Goal: Task Accomplishment & Management: Manage account settings

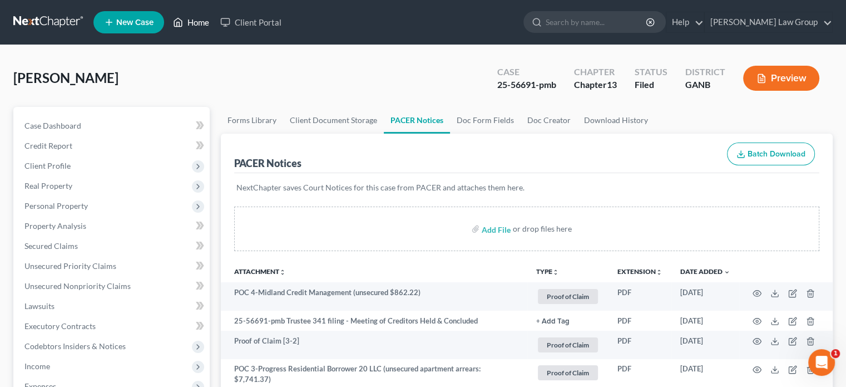
click at [193, 22] on link "Home" at bounding box center [190, 22] width 47 height 20
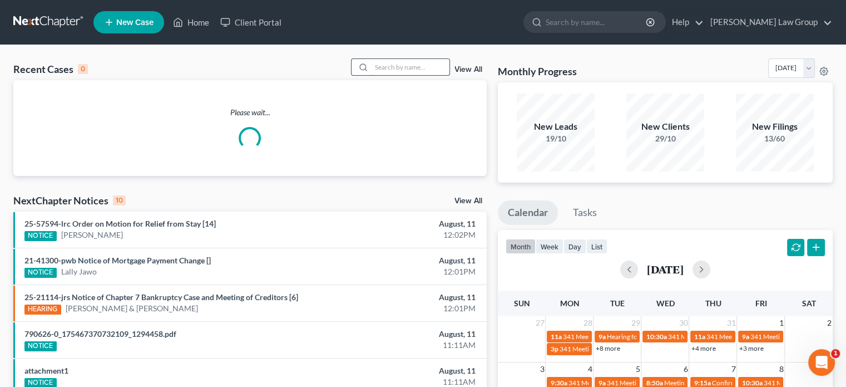
click at [377, 68] on input "search" at bounding box center [411, 67] width 78 height 16
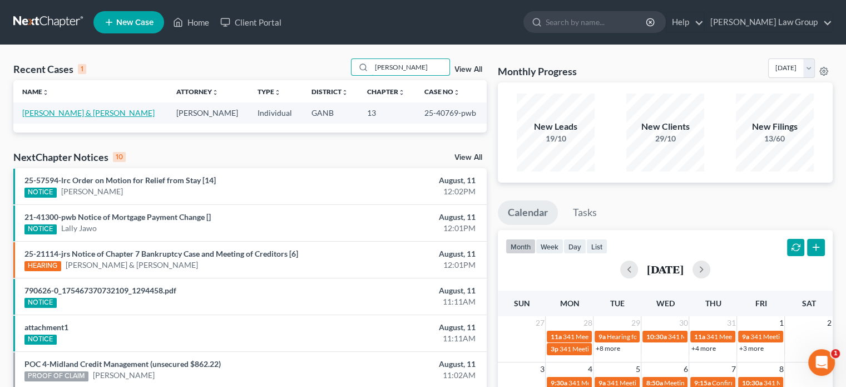
type input "[PERSON_NAME]"
click at [56, 114] on link "[PERSON_NAME] & [PERSON_NAME]" at bounding box center [88, 112] width 132 height 9
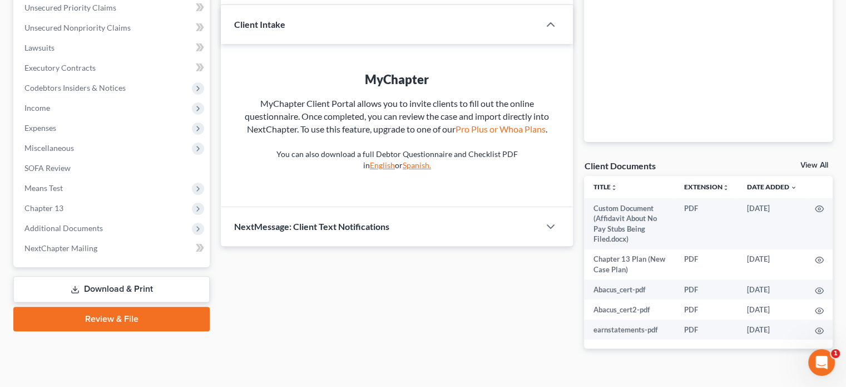
scroll to position [280, 0]
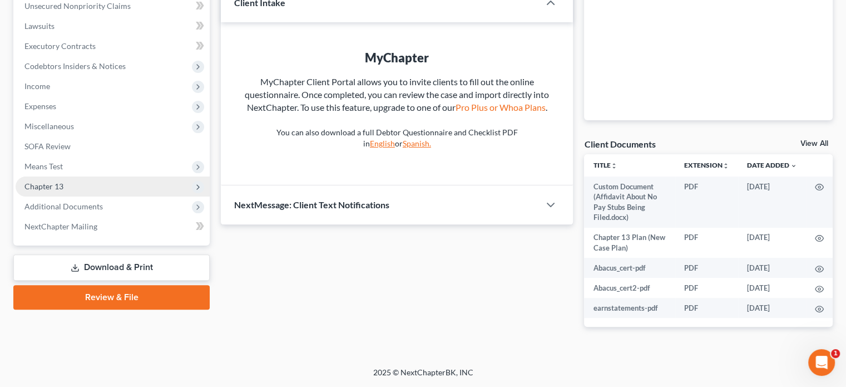
click at [50, 185] on span "Chapter 13" at bounding box center [43, 185] width 39 height 9
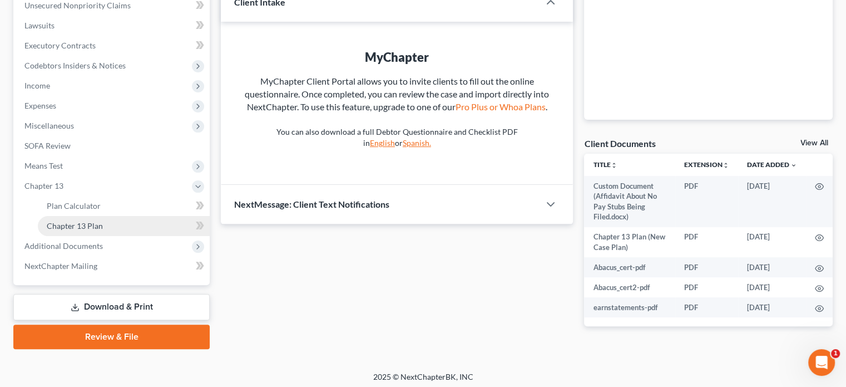
click at [62, 223] on span "Chapter 13 Plan" at bounding box center [75, 225] width 56 height 9
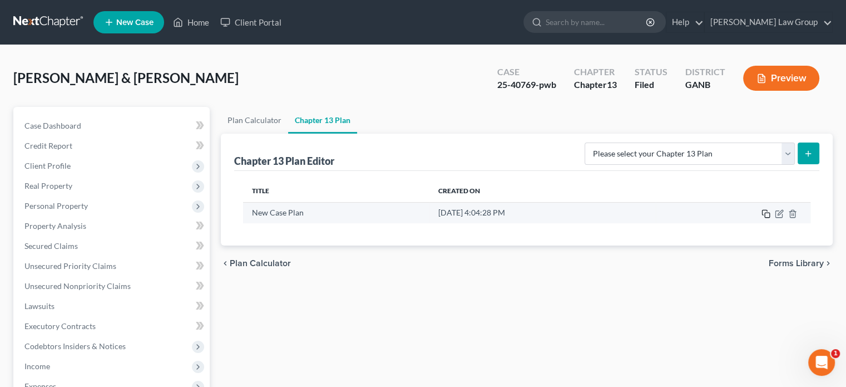
click at [766, 214] on icon "button" at bounding box center [766, 213] width 9 height 9
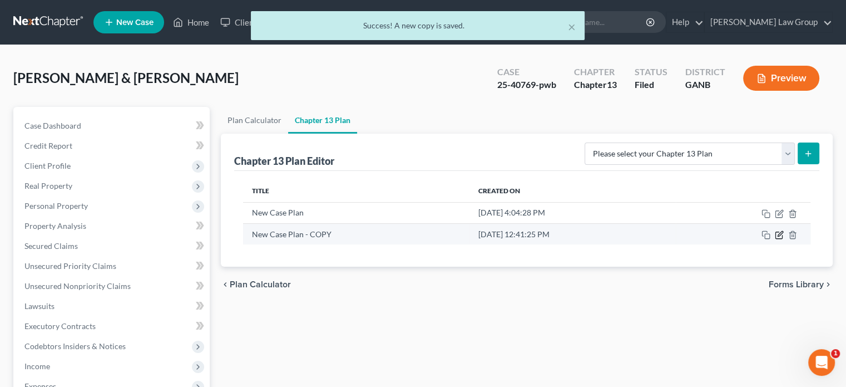
click at [782, 237] on icon "button" at bounding box center [779, 235] width 7 height 7
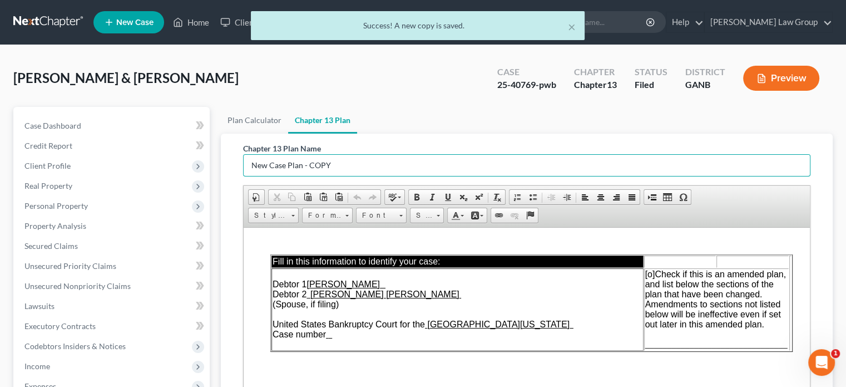
drag, startPoint x: 349, startPoint y: 168, endPoint x: 238, endPoint y: 163, distance: 111.4
click at [238, 163] on div "Chapter 13 Plan Name New Case Plan - COPY Rich Text Editor, document-ckeditor E…" at bounding box center [526, 321] width 585 height 374
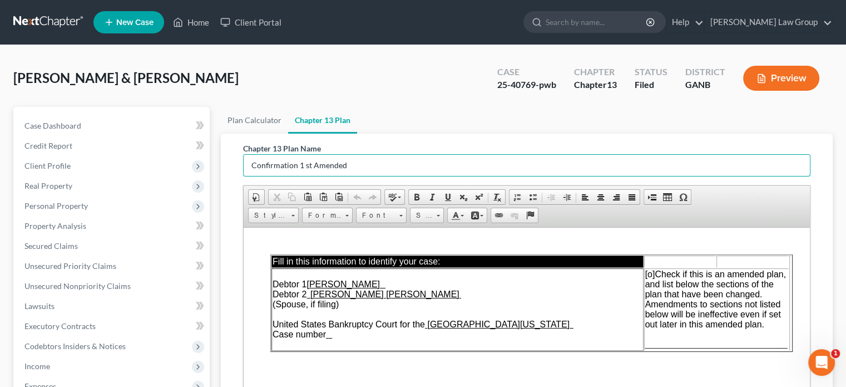
type input "Confirmation 1 st Amended"
click at [333, 334] on u at bounding box center [331, 335] width 4 height 8
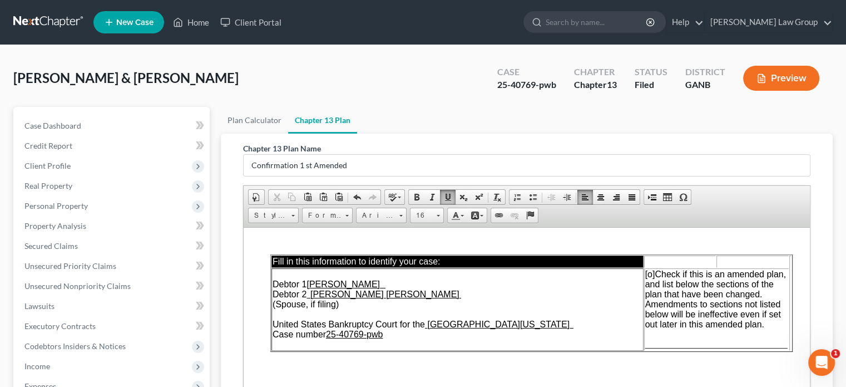
click at [652, 272] on span "[o]" at bounding box center [650, 273] width 10 height 9
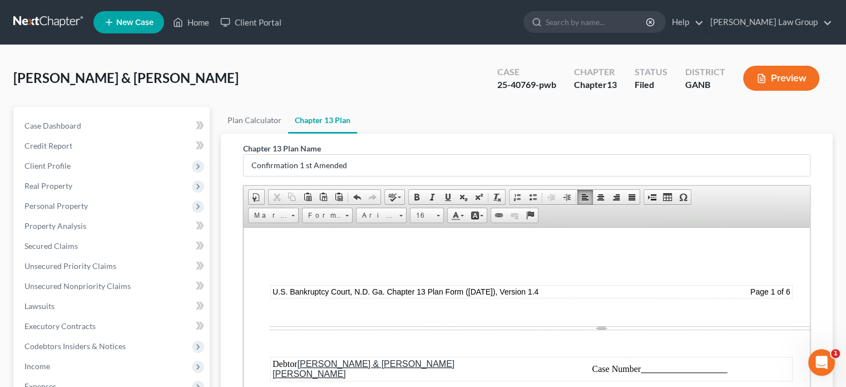
scroll to position [835, 0]
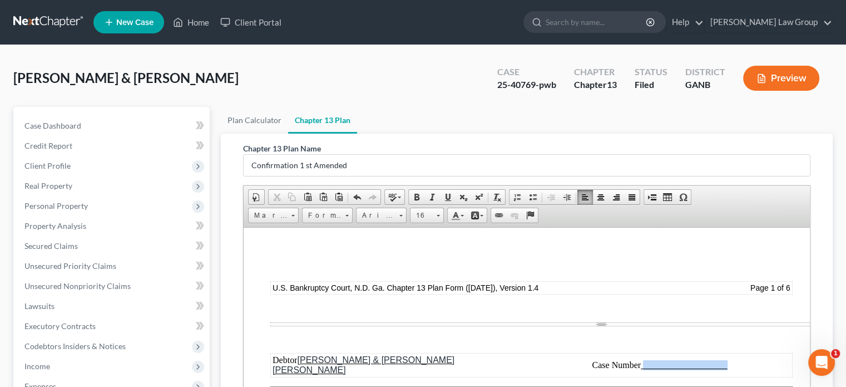
drag, startPoint x: 731, startPoint y: 366, endPoint x: 645, endPoint y: 364, distance: 85.7
click at [645, 364] on td "Case Number" at bounding box center [660, 364] width 263 height 22
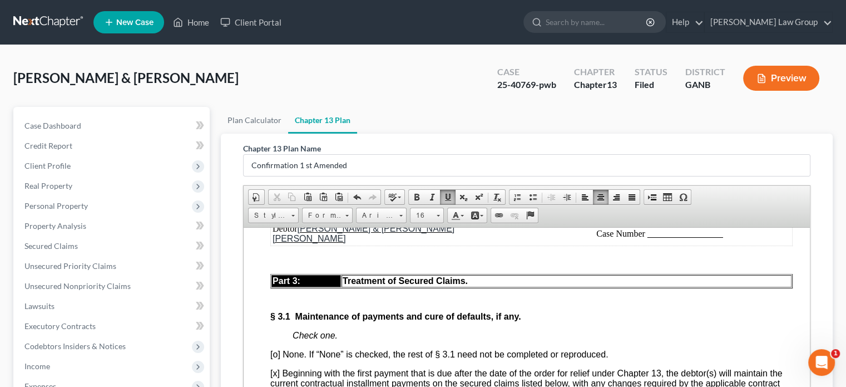
scroll to position [2003, 0]
drag, startPoint x: 726, startPoint y: 274, endPoint x: 648, endPoint y: 270, distance: 78.0
click at [648, 244] on td "Case Number" at bounding box center [660, 232] width 263 height 22
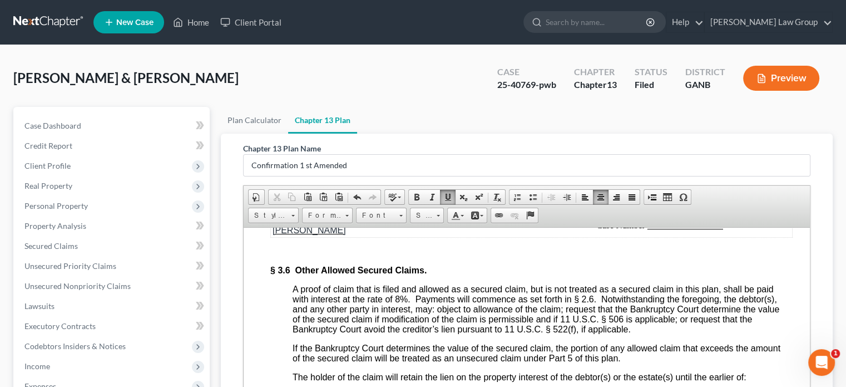
scroll to position [3227, 0]
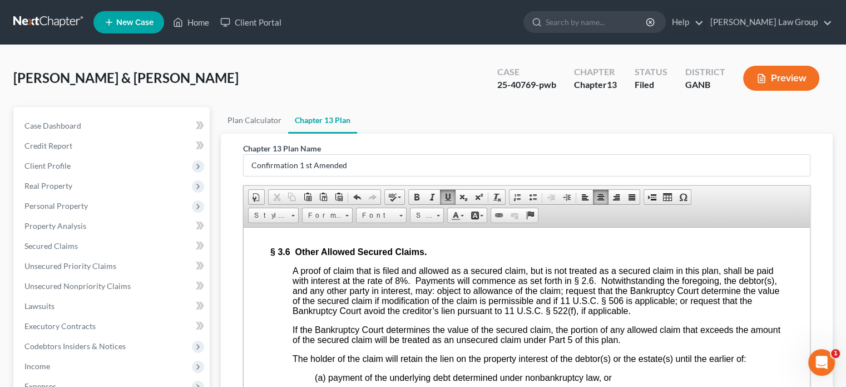
drag, startPoint x: 725, startPoint y: 270, endPoint x: 649, endPoint y: 270, distance: 75.7
click at [649, 218] on td "Case Number" at bounding box center [660, 206] width 263 height 22
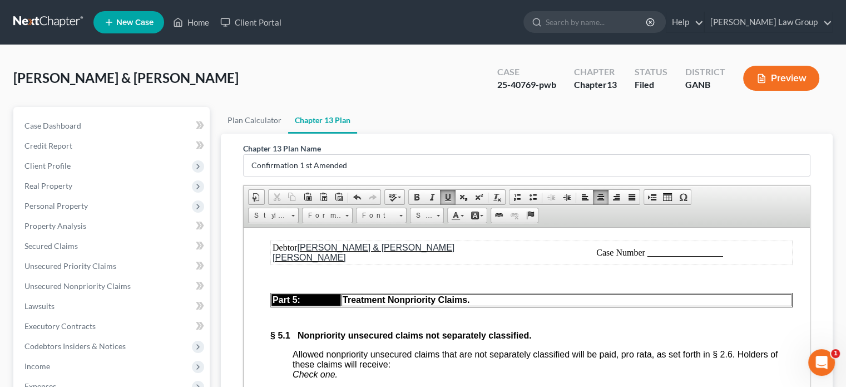
scroll to position [4118, 0]
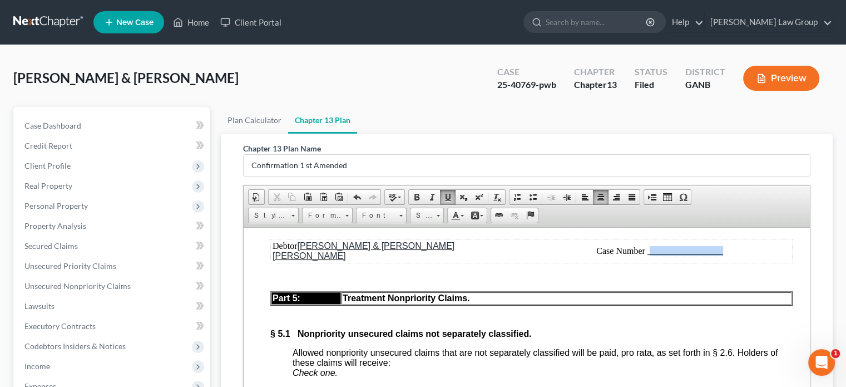
drag, startPoint x: 727, startPoint y: 324, endPoint x: 649, endPoint y: 321, distance: 78.5
click at [649, 262] on td "Case Number" at bounding box center [660, 250] width 263 height 22
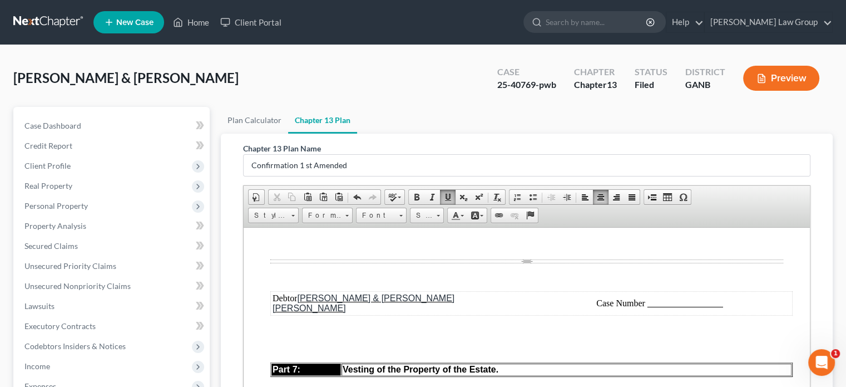
scroll to position [4952, 0]
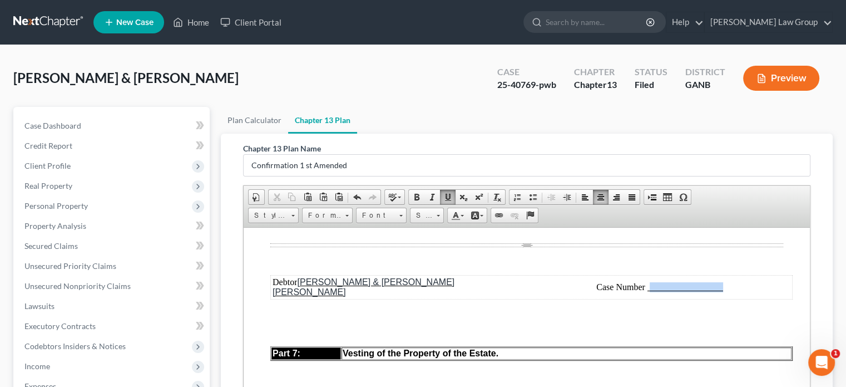
drag, startPoint x: 726, startPoint y: 369, endPoint x: 649, endPoint y: 361, distance: 76.7
click at [649, 298] on td "Case Number" at bounding box center [660, 286] width 263 height 22
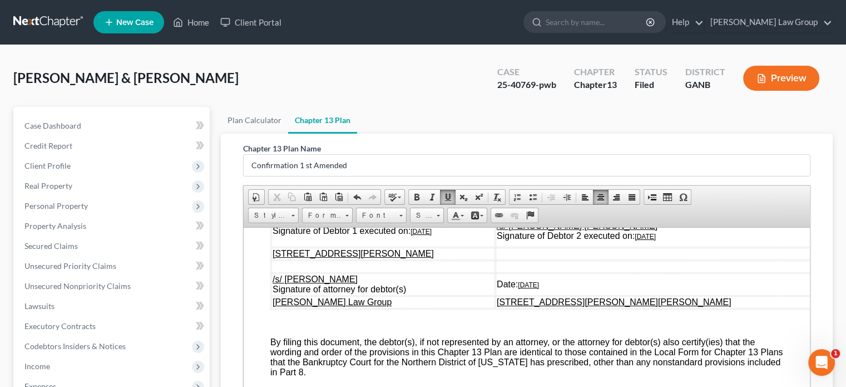
scroll to position [5509, 0]
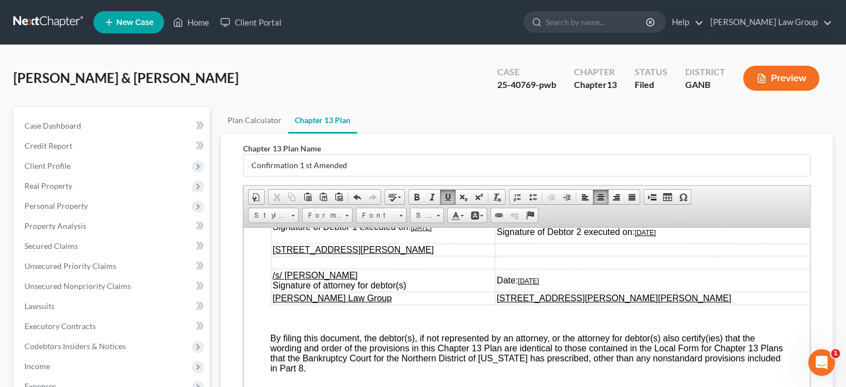
drag, startPoint x: 452, startPoint y: 316, endPoint x: 412, endPoint y: 317, distance: 39.5
click at [412, 243] on td "/s/ [PERSON_NAME] Signature of Debtor 1 executed on: [DATE]" at bounding box center [384, 226] width 224 height 32
click at [724, 243] on td "/s/ [PERSON_NAME] [PERSON_NAME] Signature of Debtor 2 executed on: [DATE]" at bounding box center [658, 226] width 324 height 32
click at [607, 269] on td "Date: [DATE]" at bounding box center [658, 280] width 324 height 22
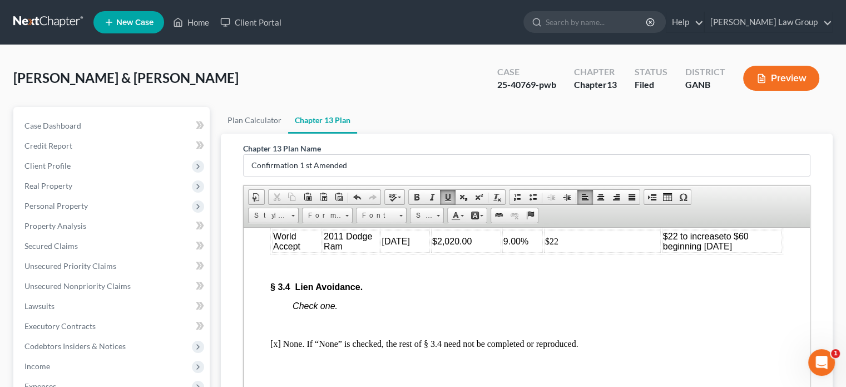
scroll to position [2771, 0]
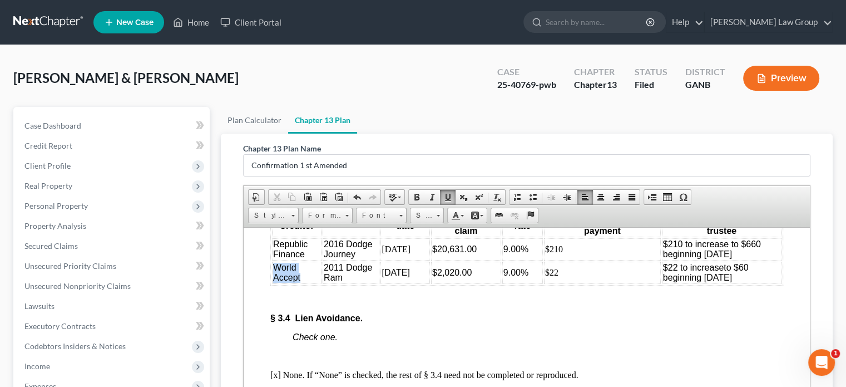
drag, startPoint x: 305, startPoint y: 332, endPoint x: 276, endPoint y: 319, distance: 31.6
click at [276, 283] on td "World Accept" at bounding box center [297, 272] width 50 height 22
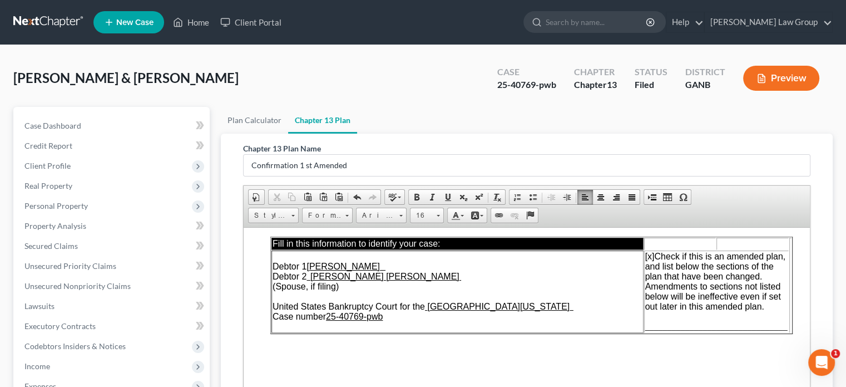
scroll to position [0, 0]
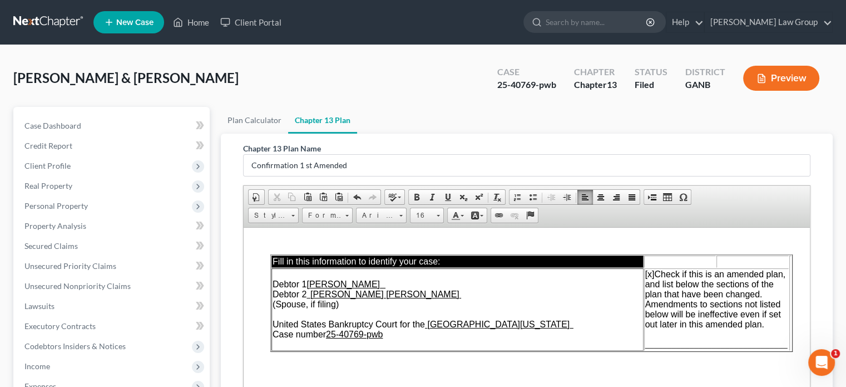
click at [648, 345] on span "________________________________" at bounding box center [716, 343] width 142 height 9
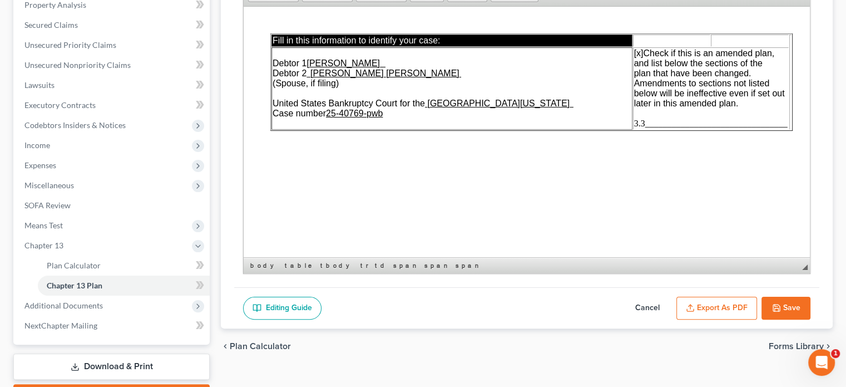
scroll to position [222, 0]
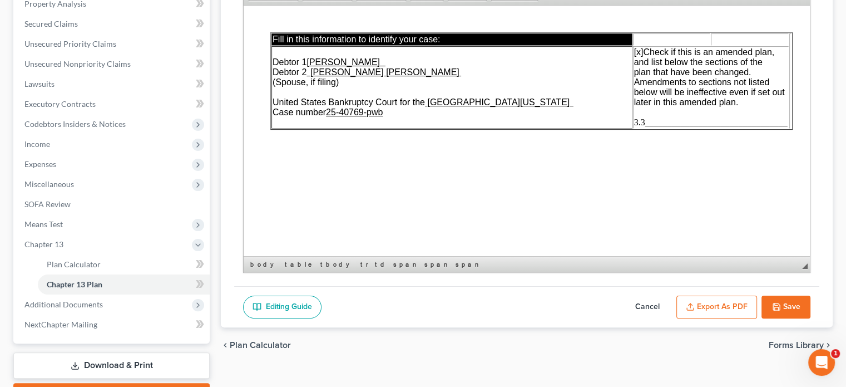
click at [781, 304] on button "Save" at bounding box center [786, 306] width 49 height 23
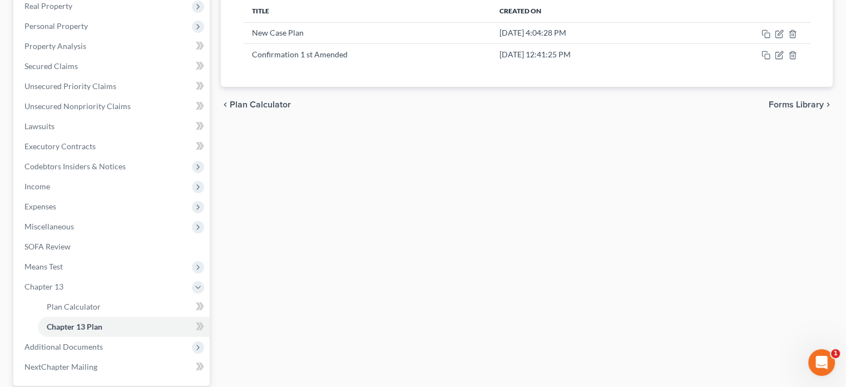
scroll to position [166, 0]
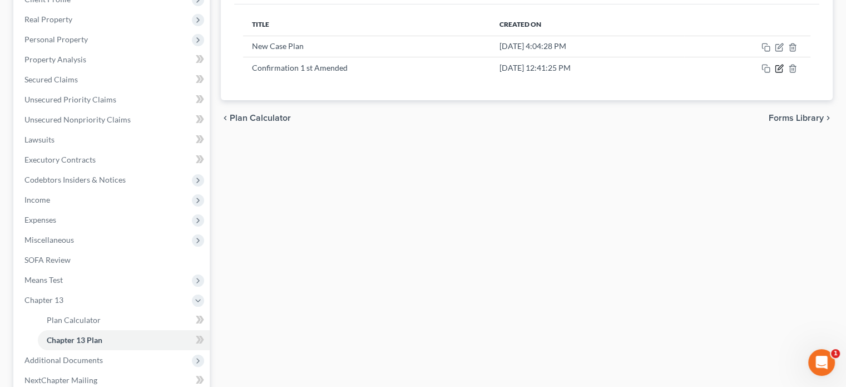
click at [781, 69] on icon "button" at bounding box center [779, 68] width 9 height 9
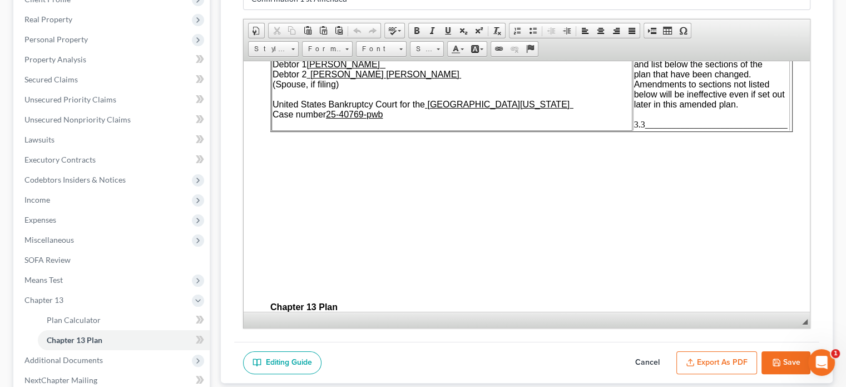
scroll to position [56, 0]
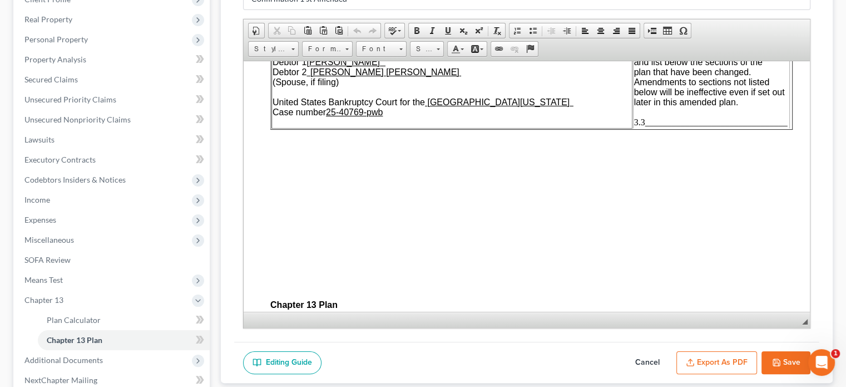
click at [721, 358] on button "Export as PDF" at bounding box center [717, 362] width 81 height 23
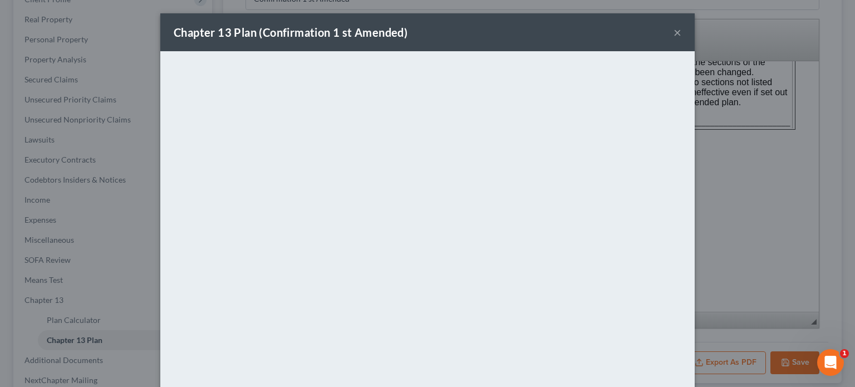
click at [673, 26] on button "×" at bounding box center [677, 32] width 8 height 13
